Goal: Task Accomplishment & Management: Manage account settings

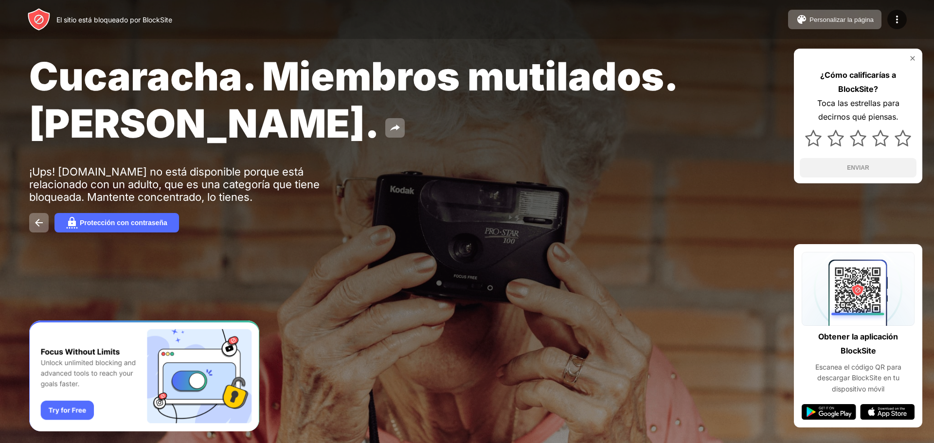
click at [473, 85] on font "Cucaracha. Miembros mutilados. [PERSON_NAME]." at bounding box center [352, 100] width 647 height 94
